Goal: Use online tool/utility: Utilize a website feature to perform a specific function

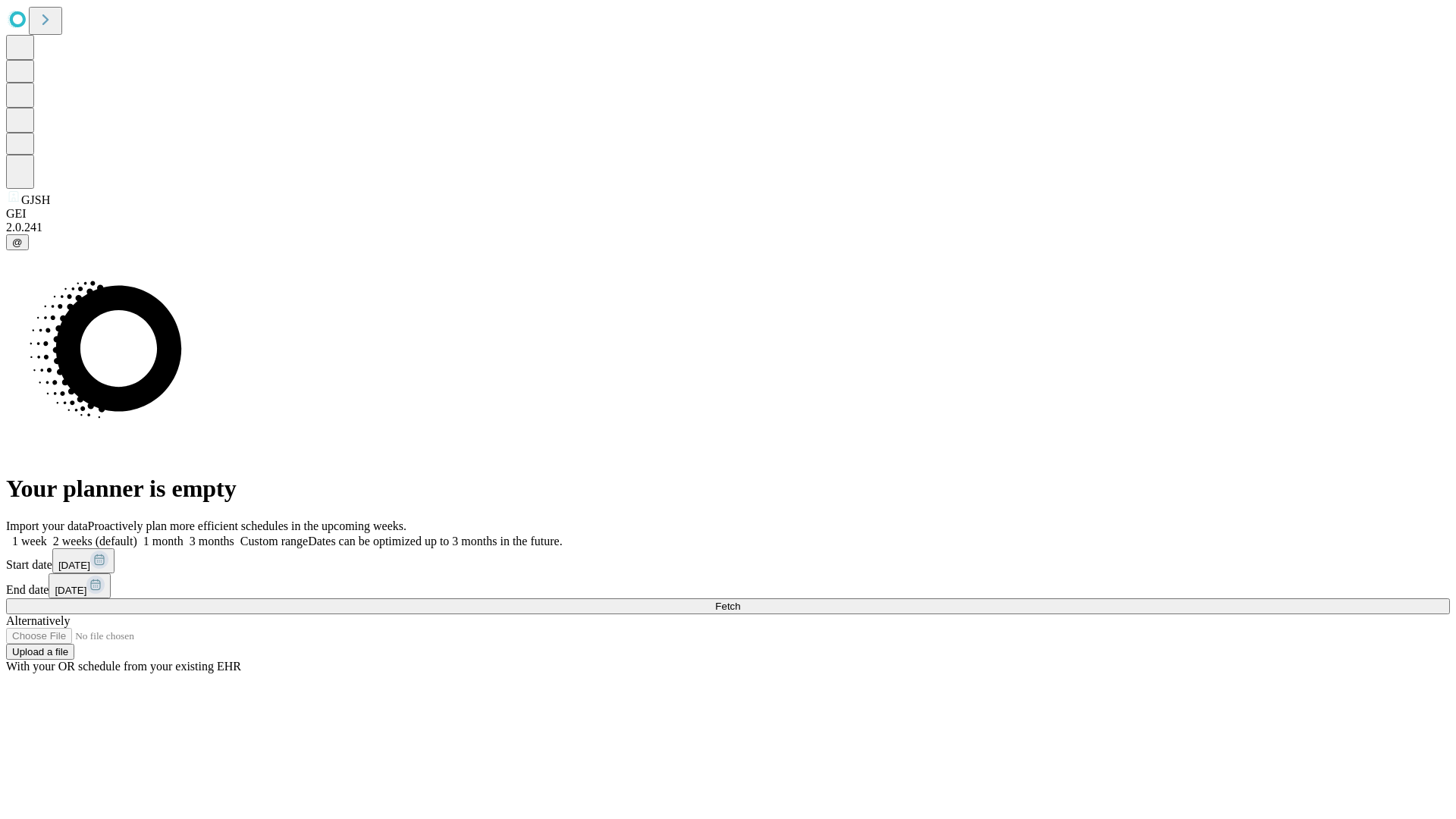
click at [740, 600] on span "Fetch" at bounding box center [727, 606] width 25 height 11
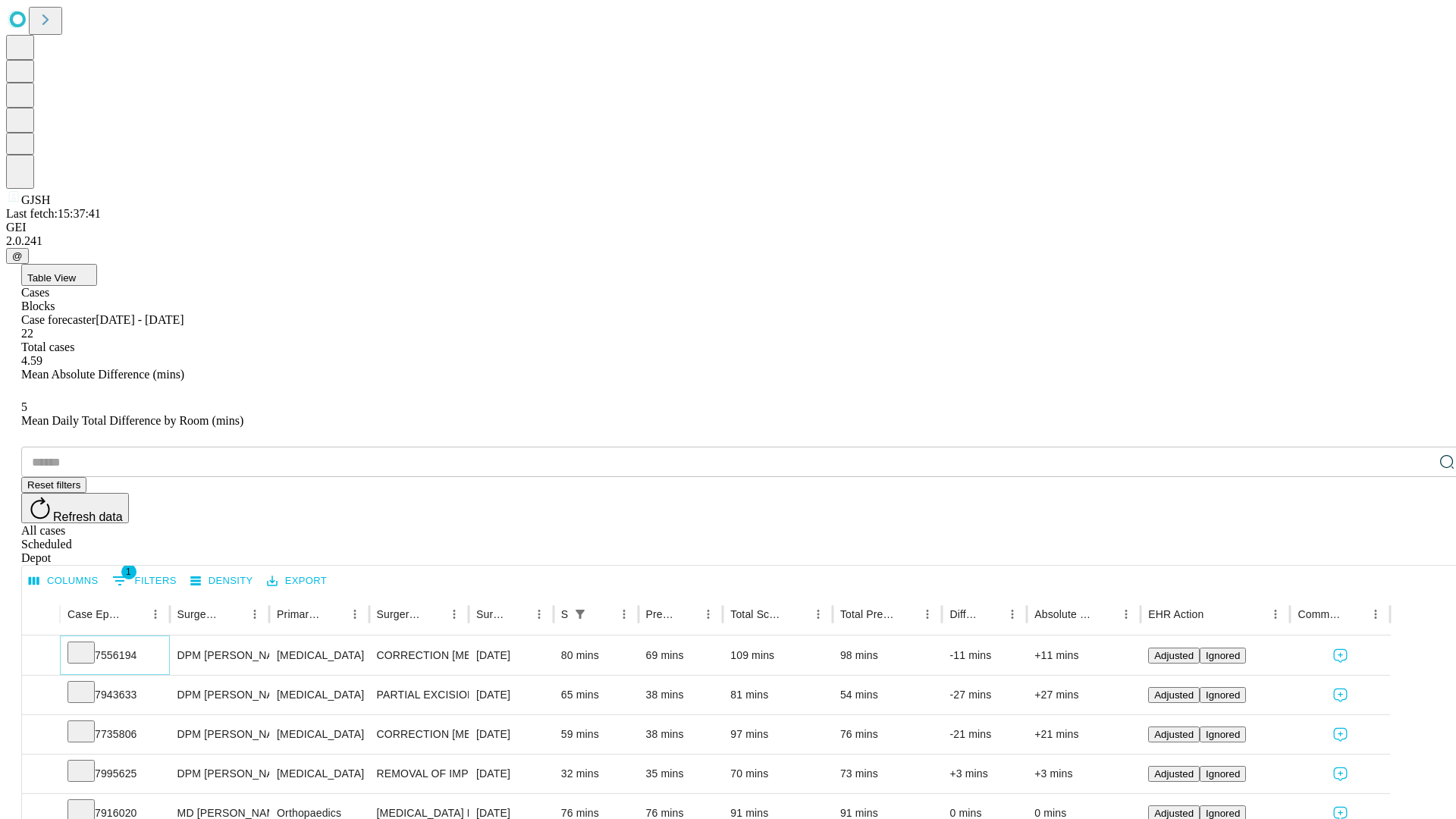
click at [89, 644] on icon at bounding box center [80, 651] width 15 height 15
